Goal: Task Accomplishment & Management: Manage account settings

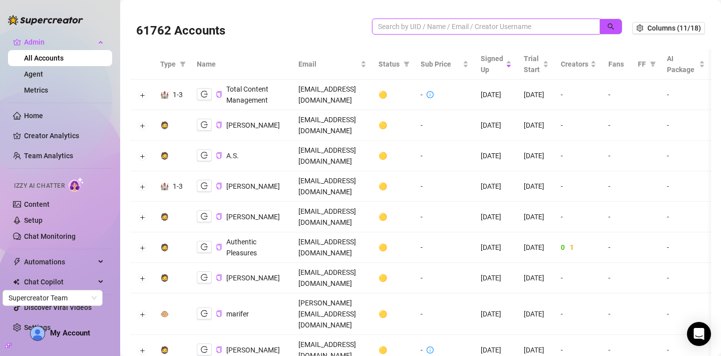
click at [426, 29] on input "search" at bounding box center [482, 26] width 208 height 11
type input "[PERSON_NAME]"
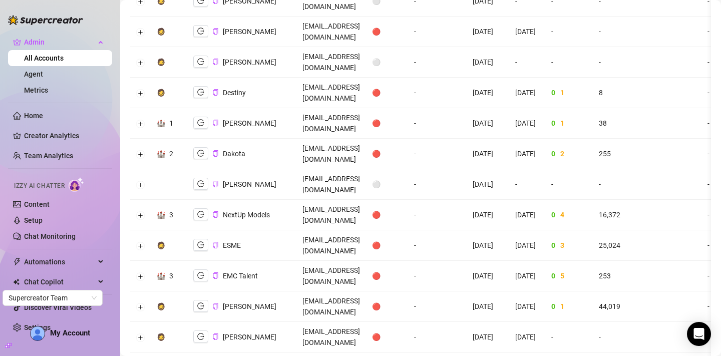
scroll to position [1337, 0]
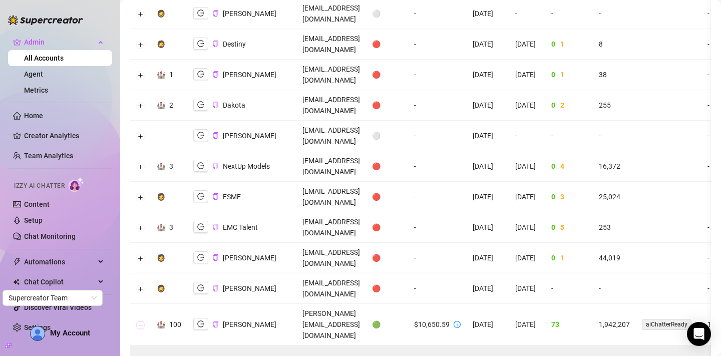
scroll to position [1383, 0]
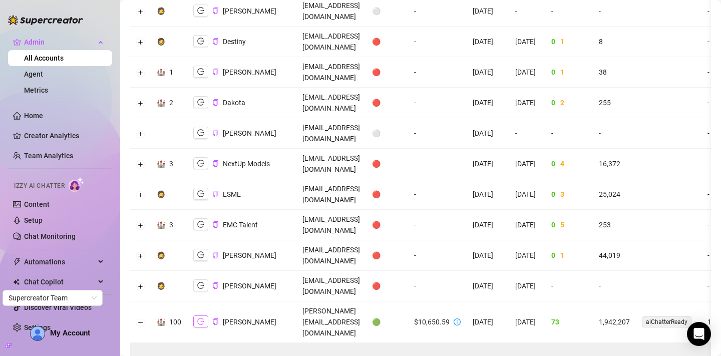
click at [202, 319] on icon "logout" at bounding box center [200, 322] width 7 height 7
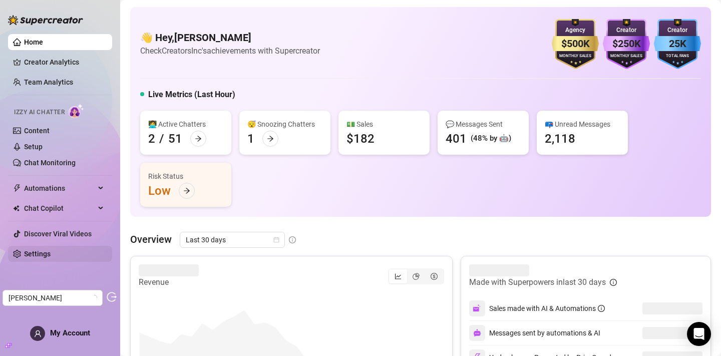
click at [49, 257] on link "Settings" at bounding box center [37, 254] width 27 height 8
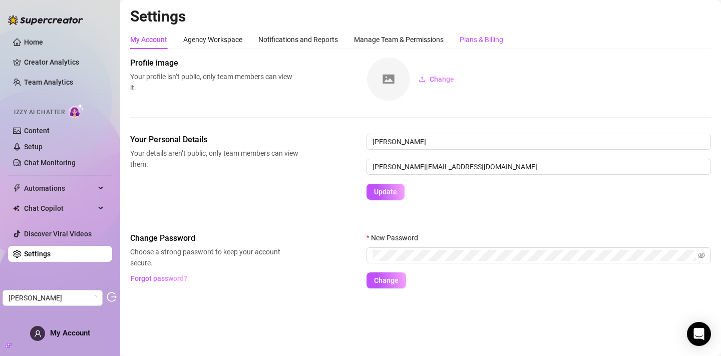
click at [481, 41] on div "Plans & Billing" at bounding box center [482, 39] width 44 height 11
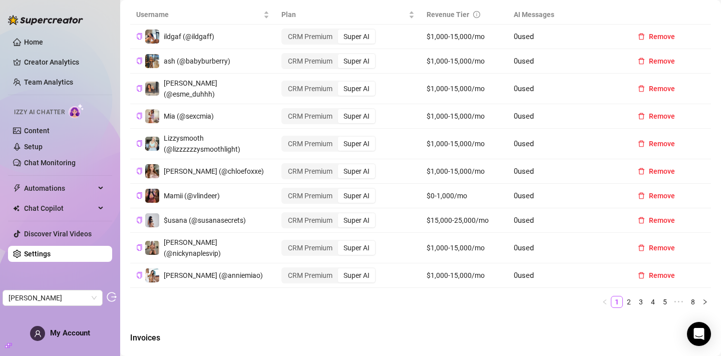
scroll to position [391, 0]
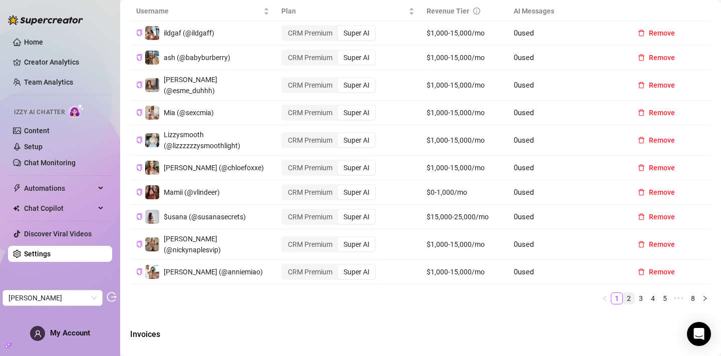
click at [630, 298] on link "2" at bounding box center [629, 298] width 11 height 11
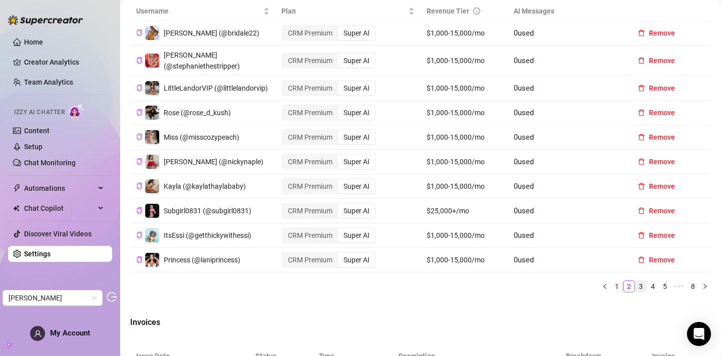
click at [646, 292] on link "3" at bounding box center [641, 286] width 11 height 11
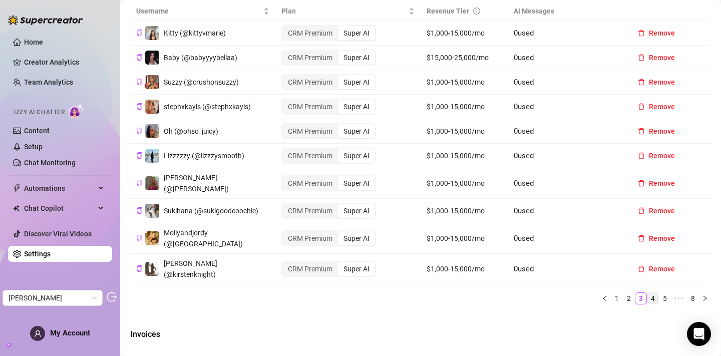
click at [656, 295] on link "4" at bounding box center [653, 298] width 11 height 11
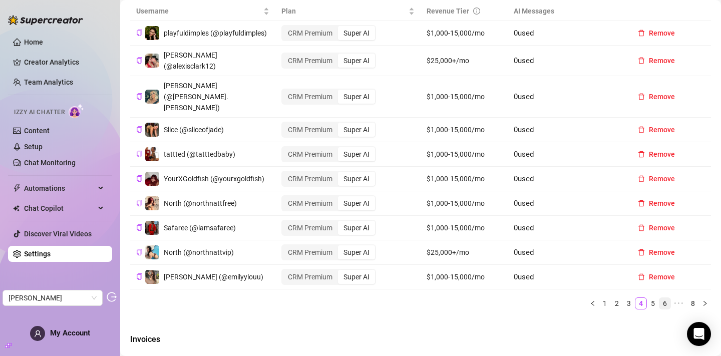
click at [668, 298] on link "6" at bounding box center [665, 303] width 11 height 11
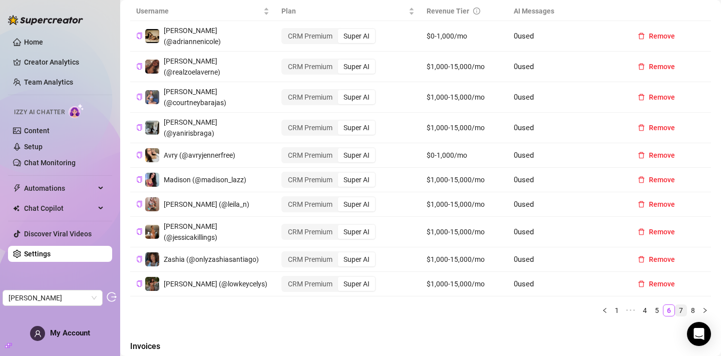
click at [682, 305] on link "7" at bounding box center [681, 310] width 11 height 11
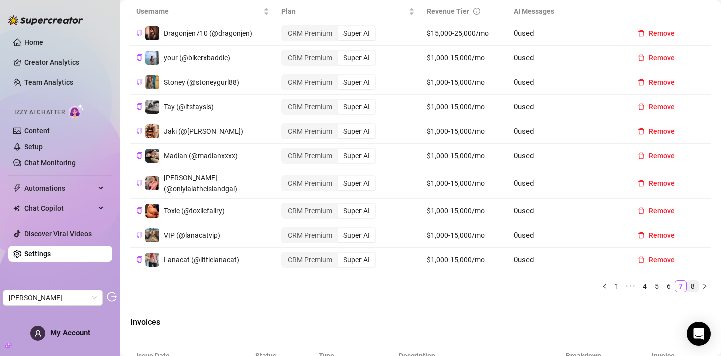
click at [693, 292] on link "8" at bounding box center [693, 286] width 11 height 11
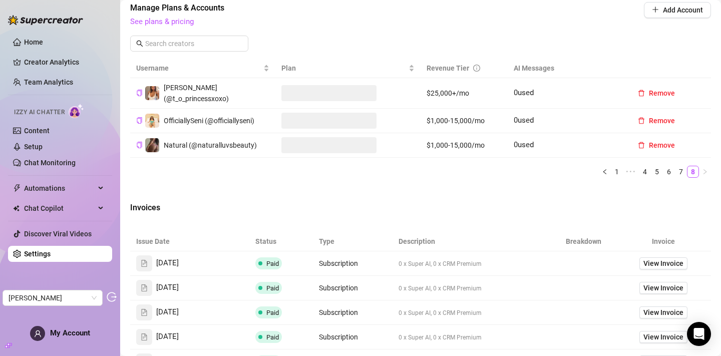
scroll to position [334, 0]
